Goal: Contribute content

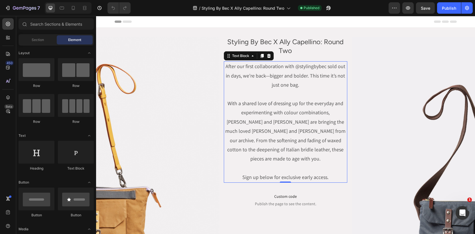
click at [292, 104] on p "After our first collaboration with @stylingbybec sold out in days, we’re back—b…" at bounding box center [285, 122] width 122 height 120
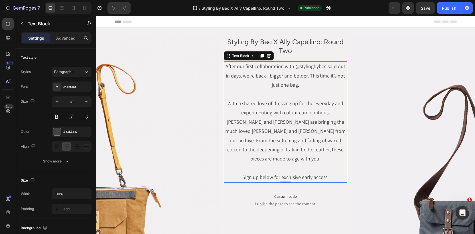
click at [292, 104] on p "After our first collaboration with @stylingbybec sold out in days, we’re back—b…" at bounding box center [285, 122] width 122 height 120
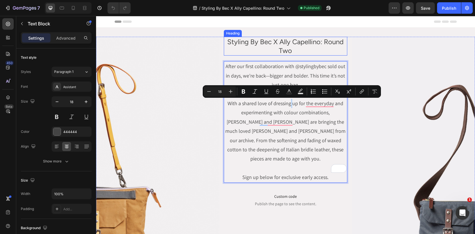
click at [271, 41] on h2 "Styling By Bec X Ally Capellino: Round Two" at bounding box center [285, 46] width 123 height 19
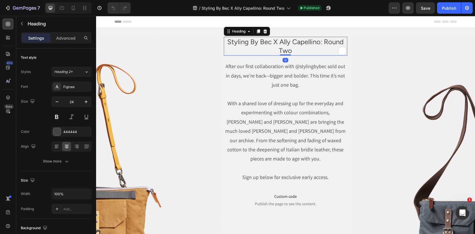
click at [273, 42] on h2 "Styling By Bec X Ally Capellino: Round Two" at bounding box center [285, 46] width 123 height 19
click at [273, 42] on p "Styling By Bec X Ally Capellino: Round Two" at bounding box center [285, 46] width 122 height 18
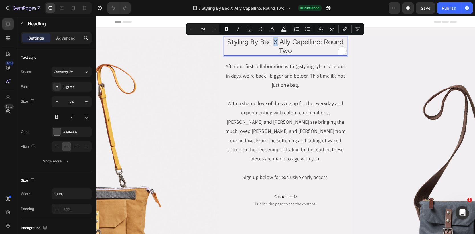
click at [272, 43] on p "Styling By Bec X Ally Capellino: Round Two" at bounding box center [285, 46] width 122 height 18
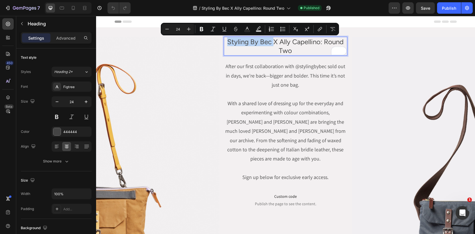
drag, startPoint x: 273, startPoint y: 42, endPoint x: 230, endPoint y: 45, distance: 43.7
click at [229, 45] on p "Styling By Bec X Ally Capellino: Round Two" at bounding box center [285, 46] width 122 height 18
copy p "Styling By Bec"
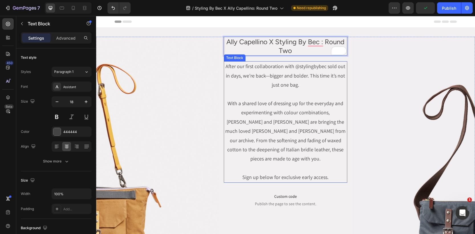
click at [283, 74] on p "After our first collaboration with @stylingbybec sold out in days, we’re back—b…" at bounding box center [285, 122] width 122 height 120
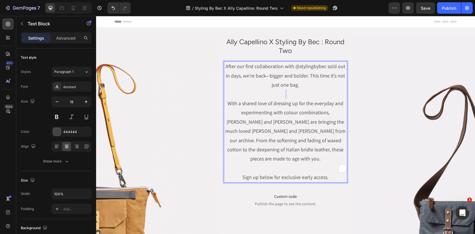
click at [272, 95] on p "After our first collaboration with @stylingbybec sold out in days, we’re back—b…" at bounding box center [285, 122] width 122 height 120
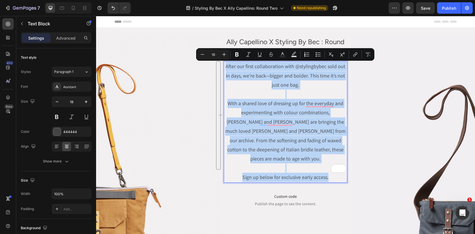
click at [291, 151] on p "After our first collaboration with @stylingbybec sold out in days, we’re back—b…" at bounding box center [285, 122] width 122 height 120
click at [315, 154] on p "After our first collaboration with @stylingbybec sold out in days, we’re back—b…" at bounding box center [285, 122] width 122 height 120
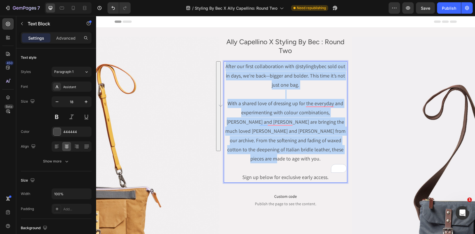
drag, startPoint x: 338, startPoint y: 149, endPoint x: 226, endPoint y: 68, distance: 138.4
click at [226, 68] on p "After our first collaboration with @stylingbybec sold out in days, we’re back—b…" at bounding box center [285, 122] width 122 height 120
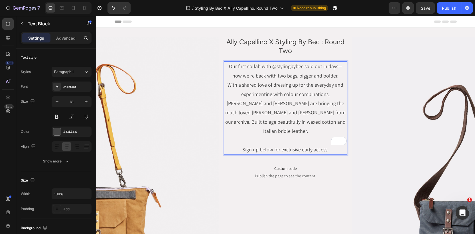
click at [332, 78] on p "Our first collab with @stylingbybec sold out in days—now we’re back with two ba…" at bounding box center [285, 71] width 122 height 19
click at [336, 77] on p "Our first collab with @stylingbybec sold out in days—now we’re back with two ba…" at bounding box center [285, 71] width 122 height 19
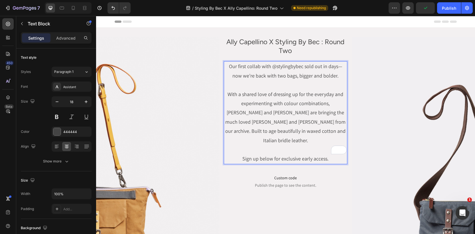
click at [293, 122] on p "With a shared love of dressing up for the everyday and experimenting with colou…" at bounding box center [285, 127] width 122 height 74
click at [272, 67] on p "Our first collab with @stylingbybec sold out in days—now we’re back with two ba…" at bounding box center [285, 71] width 122 height 19
drag, startPoint x: 264, startPoint y: 68, endPoint x: 271, endPoint y: 68, distance: 7.7
click at [271, 68] on p "Our first collab with @stylingbybec sold out in days—now we’re back with two ba…" at bounding box center [285, 71] width 122 height 19
click at [279, 69] on p "Our first collab with @stylingbybec sold out in days—now we’re back with two ba…" at bounding box center [285, 71] width 122 height 19
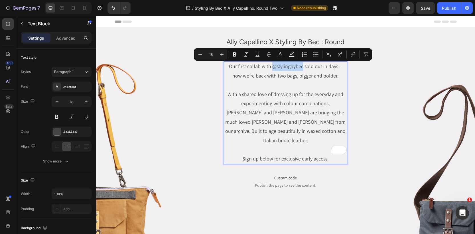
drag, startPoint x: 299, startPoint y: 67, endPoint x: 269, endPoint y: 70, distance: 30.0
click at [269, 70] on p "Our first collab with @stylingbybec sold out in days—now we’re back with two ba…" at bounding box center [285, 71] width 122 height 19
copy p "@stylingbybec"
click at [356, 56] on icon "Editor contextual toolbar" at bounding box center [353, 55] width 6 height 6
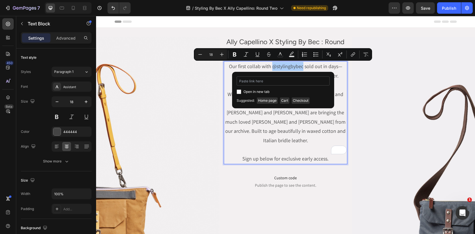
click at [267, 82] on input "Editor contextual toolbar" at bounding box center [283, 80] width 93 height 9
type input "[URL][DOMAIN_NAME]"
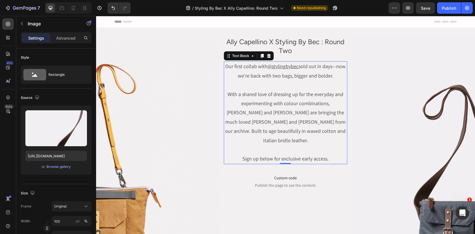
click at [311, 83] on p "Rich Text Editor. Editing area: main" at bounding box center [285, 84] width 122 height 9
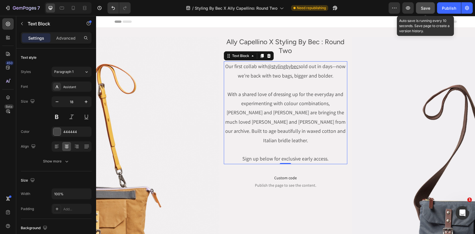
click at [429, 8] on span "Save" at bounding box center [425, 8] width 9 height 5
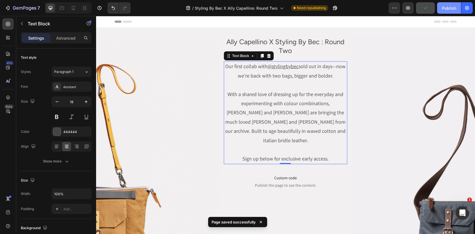
click at [444, 9] on div "Publish" at bounding box center [449, 8] width 14 height 6
click at [409, 9] on icon "button" at bounding box center [408, 8] width 6 height 6
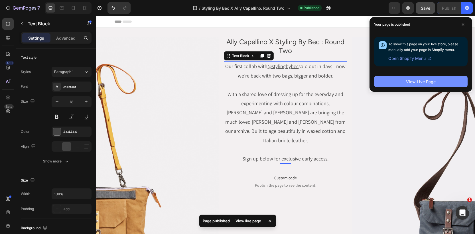
click at [419, 80] on div "View Live Page" at bounding box center [421, 82] width 30 height 6
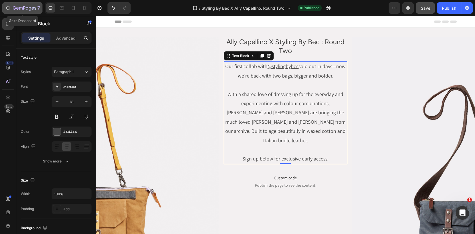
click at [24, 9] on icon "button" at bounding box center [24, 8] width 23 height 5
